Goal: Transaction & Acquisition: Purchase product/service

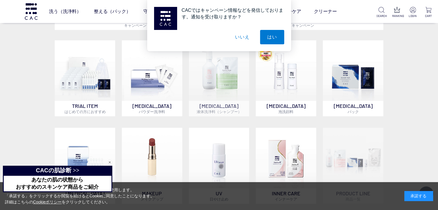
scroll to position [374, 0]
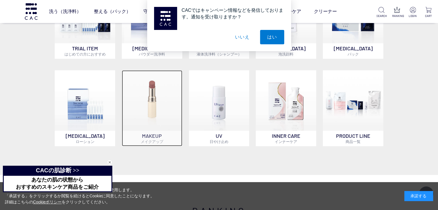
click at [147, 109] on img at bounding box center [152, 100] width 60 height 60
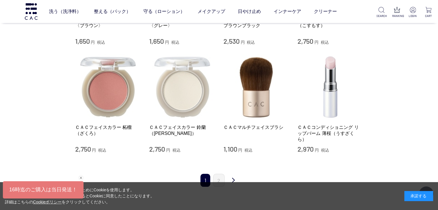
scroll to position [547, 0]
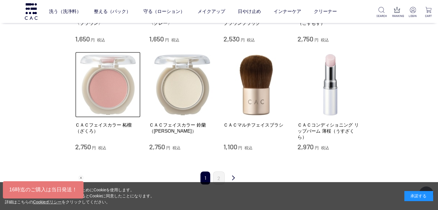
click at [109, 91] on img at bounding box center [108, 85] width 66 height 66
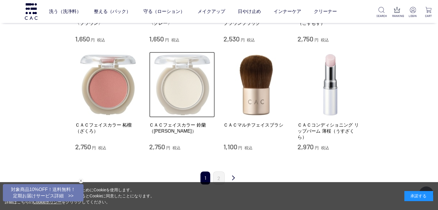
click at [177, 81] on img at bounding box center [182, 85] width 66 height 66
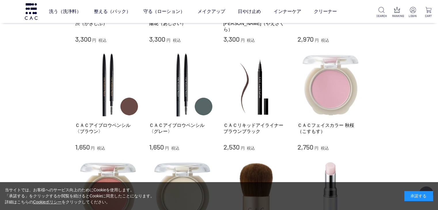
scroll to position [432, 0]
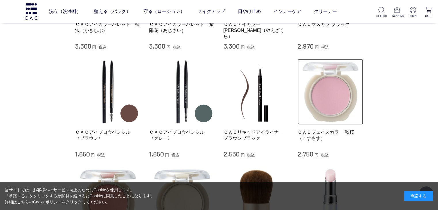
click at [309, 78] on img at bounding box center [330, 92] width 66 height 66
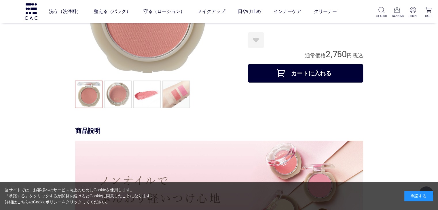
scroll to position [144, 0]
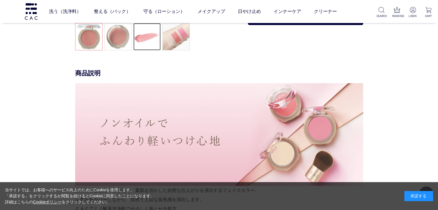
click at [144, 47] on link at bounding box center [146, 36] width 27 height 27
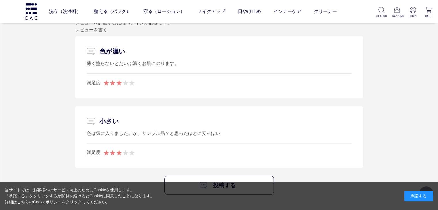
scroll to position [748, 0]
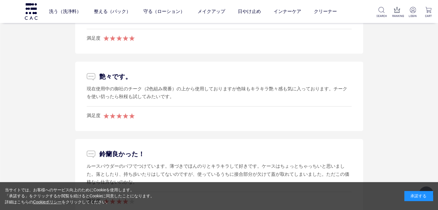
scroll to position [892, 0]
